Goal: Transaction & Acquisition: Obtain resource

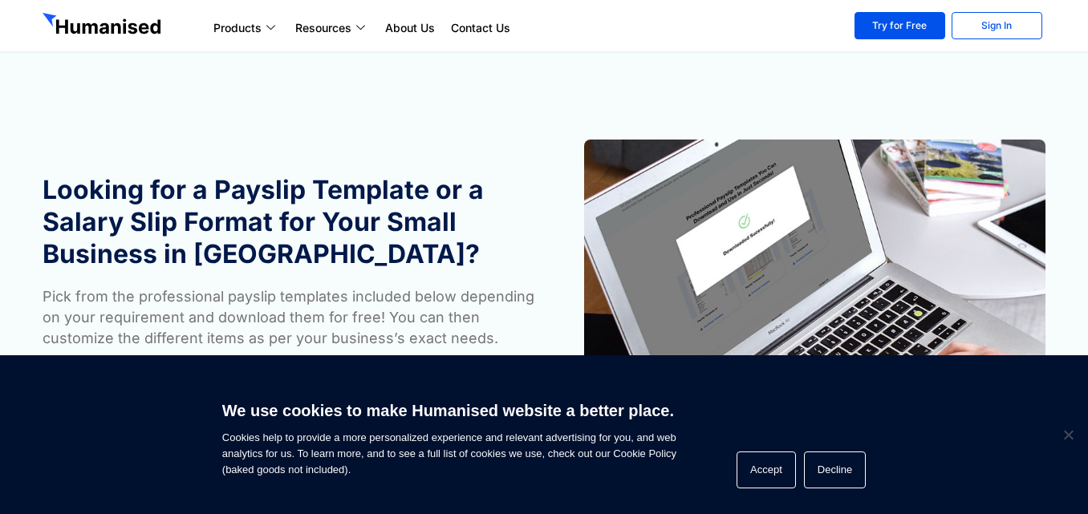
drag, startPoint x: 1085, startPoint y: 63, endPoint x: 1085, endPoint y: 112, distance: 48.1
click at [1085, 112] on section "Looking for a Payslip Template or a Salary Slip Format for Your Small Business …" at bounding box center [544, 269] width 1088 height 500
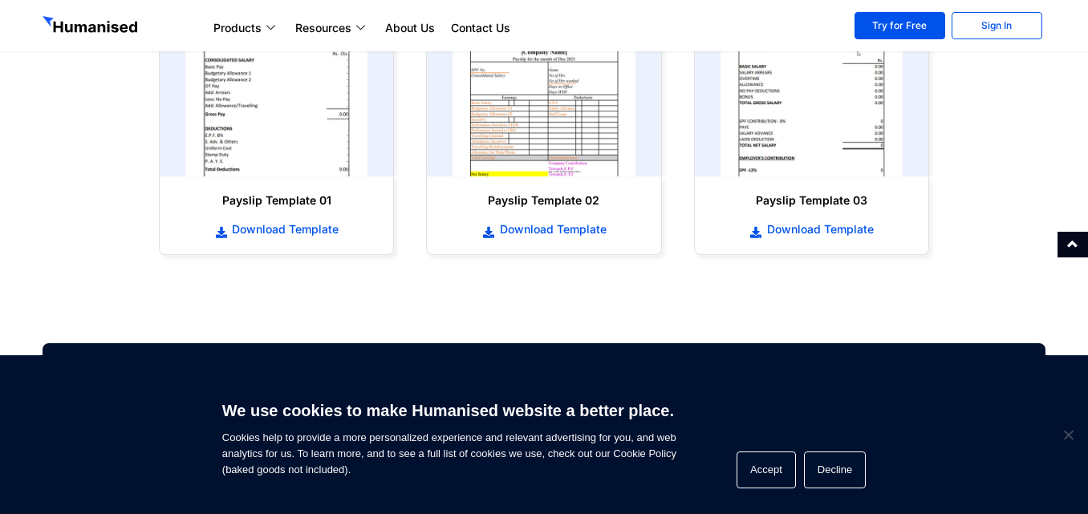
scroll to position [856, 0]
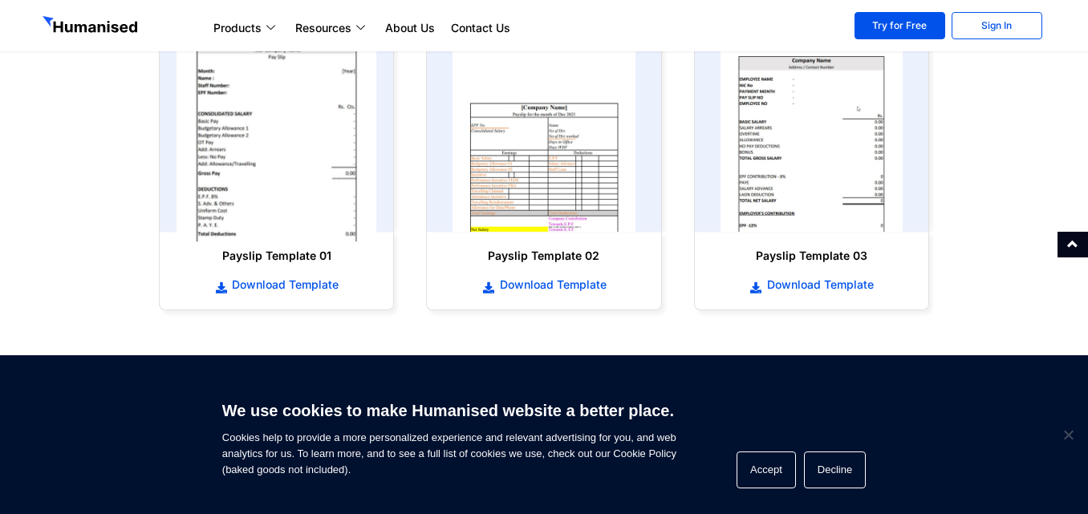
click at [267, 147] on img at bounding box center [277, 132] width 201 height 221
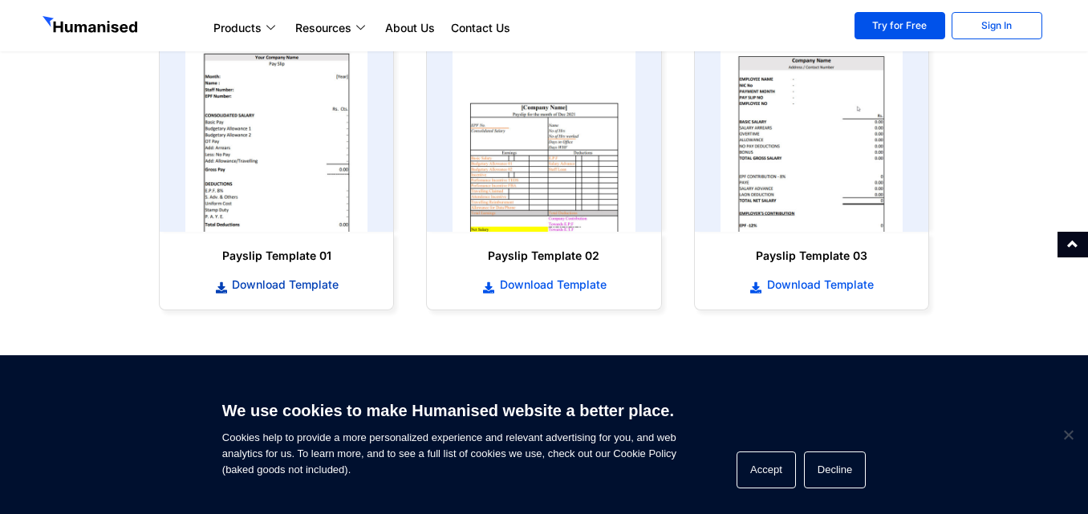
click at [276, 285] on span "Download Template" at bounding box center [283, 285] width 111 height 16
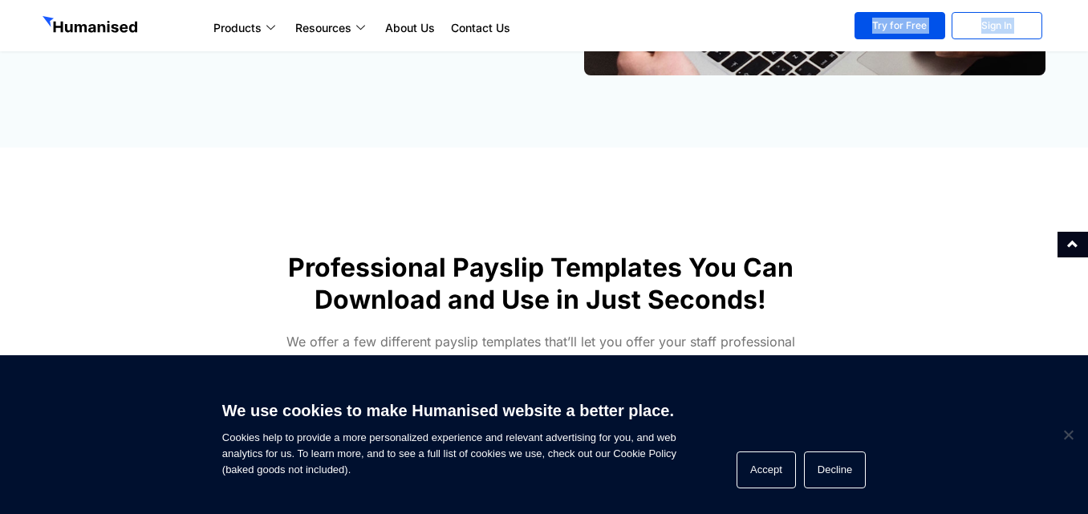
drag, startPoint x: 562, startPoint y: 15, endPoint x: 458, endPoint y: -33, distance: 114.1
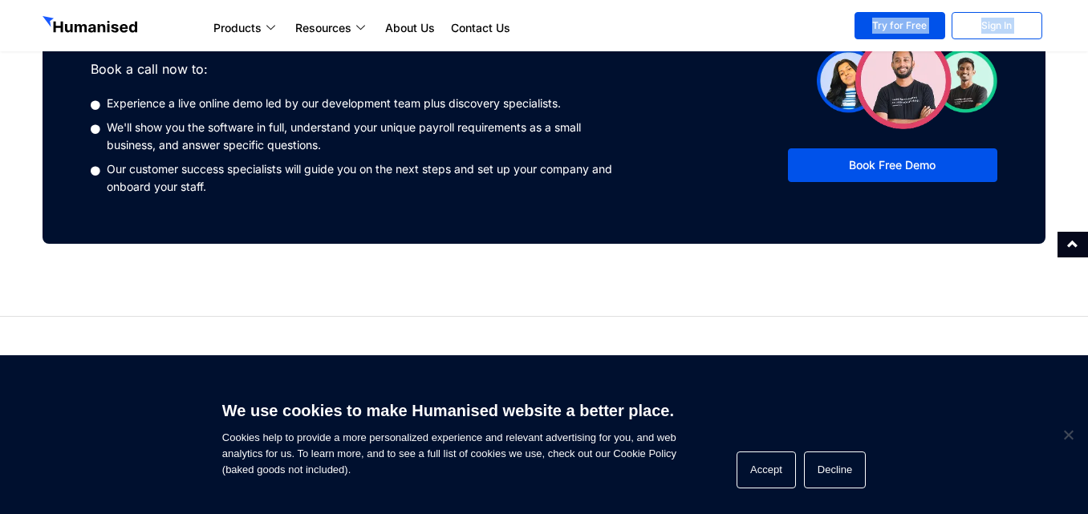
scroll to position [1273, 0]
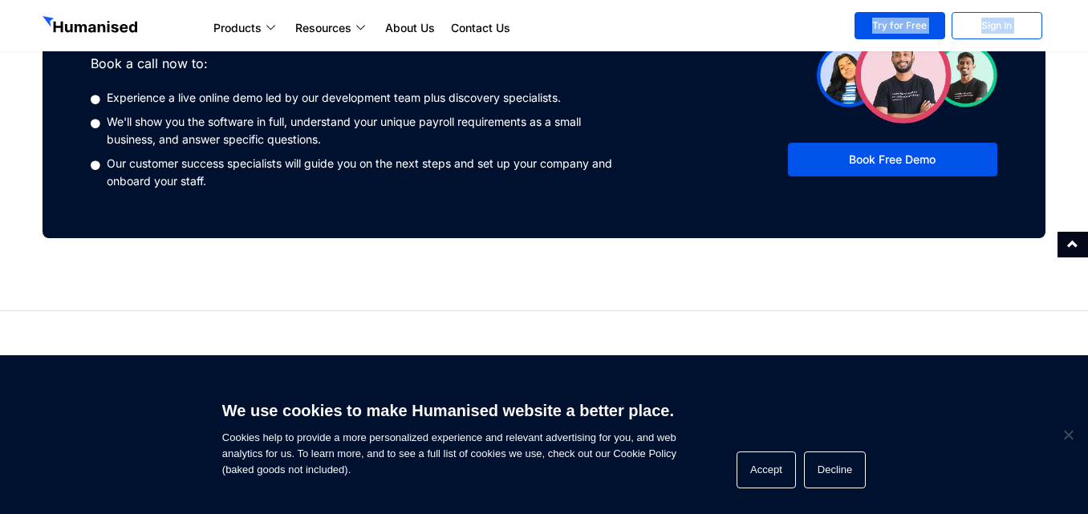
click at [788, 324] on section "Small Business HRM System helping streamline your HR function, remove manual er…" at bounding box center [544, 451] width 1088 height 283
